Goal: Navigation & Orientation: Find specific page/section

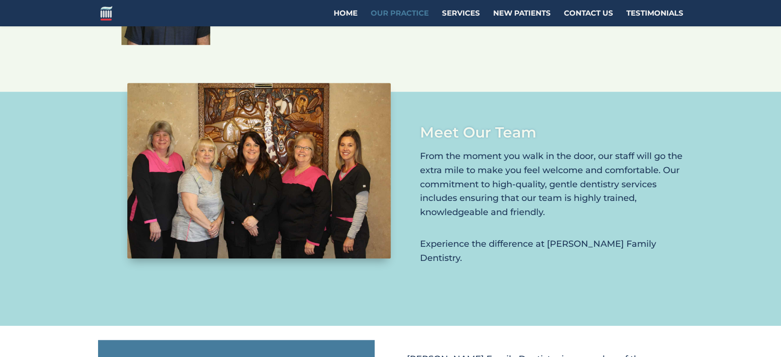
scroll to position [1032, 0]
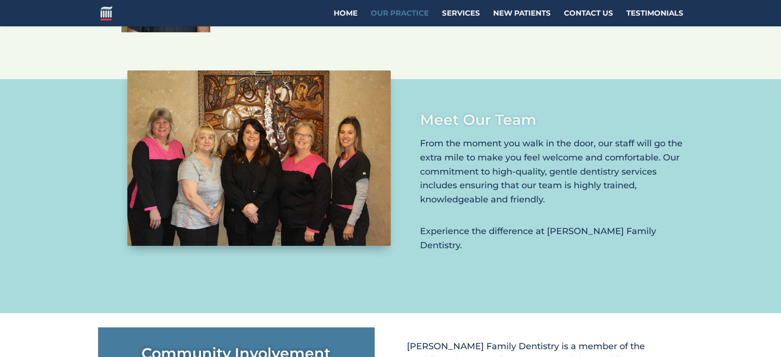
click at [349, 104] on img at bounding box center [258, 158] width 263 height 176
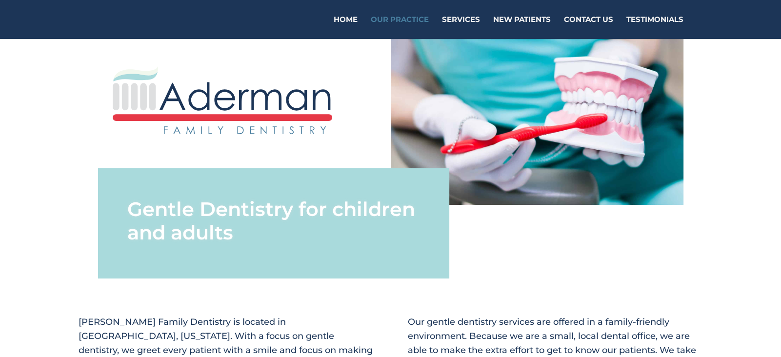
scroll to position [0, 0]
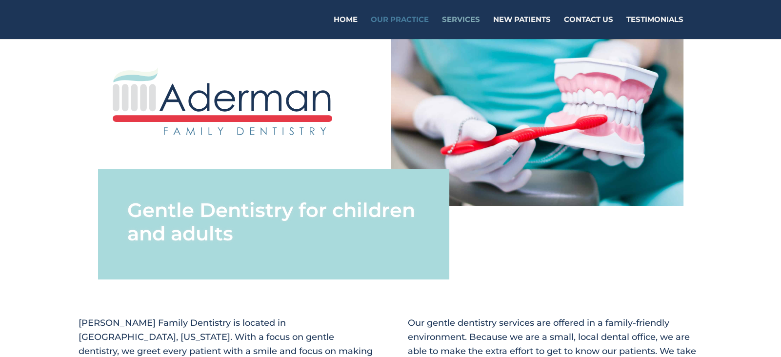
click at [462, 20] on link "Services" at bounding box center [461, 27] width 38 height 23
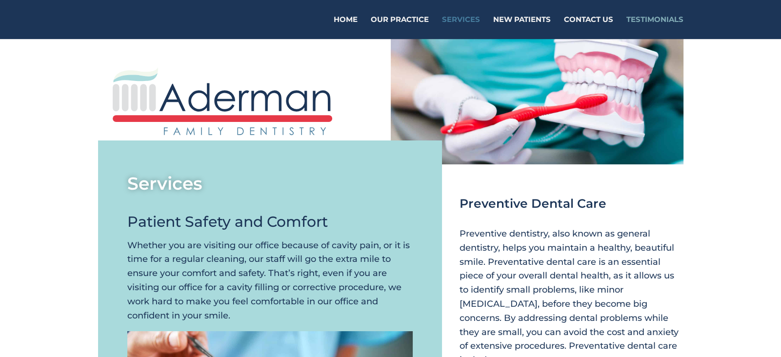
click at [657, 20] on link "Testimonials" at bounding box center [654, 27] width 57 height 23
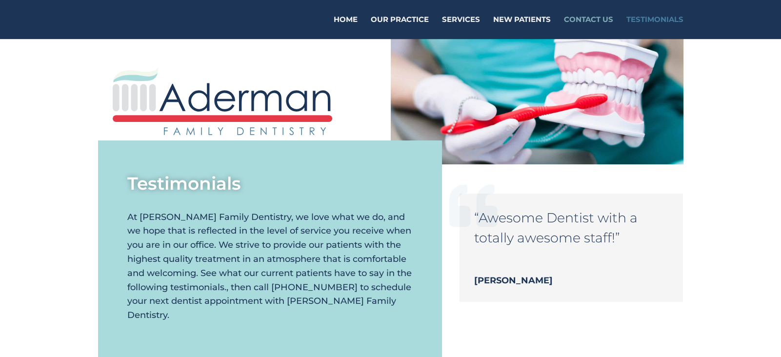
click at [593, 20] on link "Contact Us" at bounding box center [588, 27] width 49 height 23
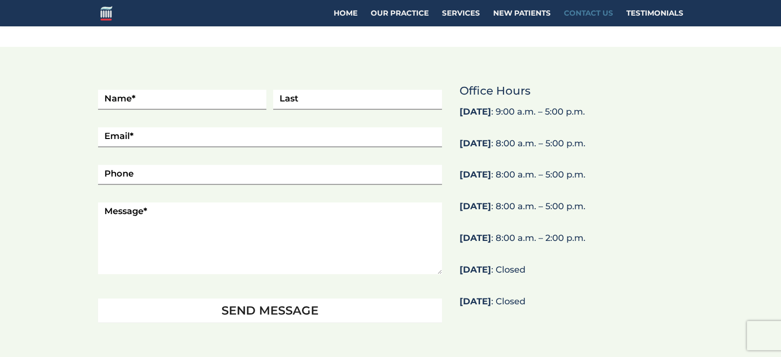
scroll to position [393, 0]
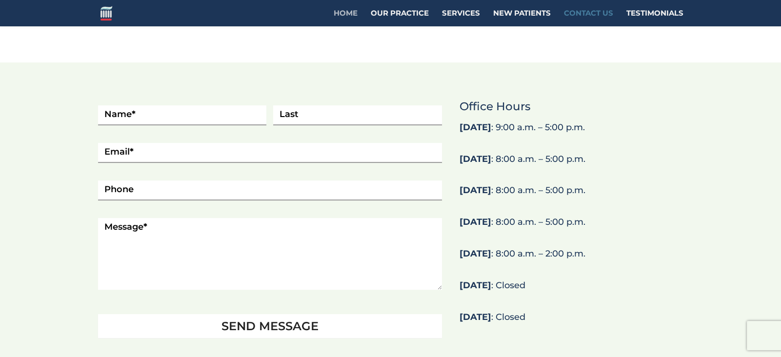
click at [344, 13] on link "Home" at bounding box center [346, 18] width 24 height 17
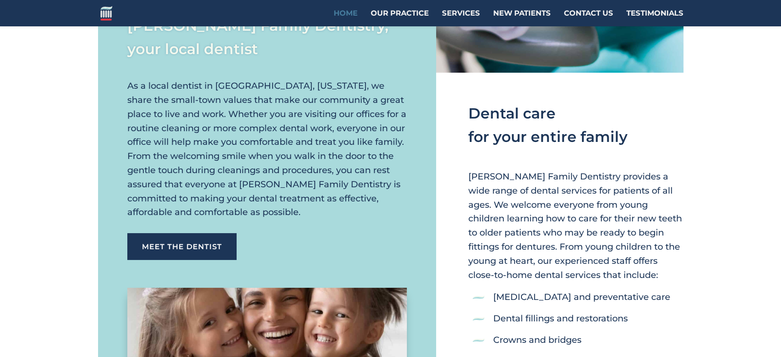
scroll to position [166, 0]
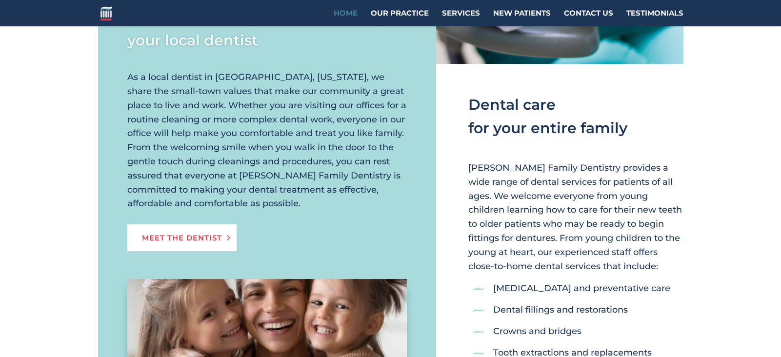
click at [163, 236] on link "Meet the Dentist" at bounding box center [181, 237] width 109 height 27
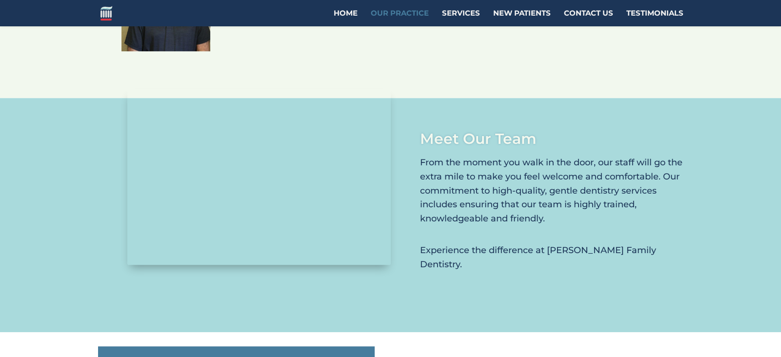
scroll to position [1013, 0]
